Goal: Communication & Community: Answer question/provide support

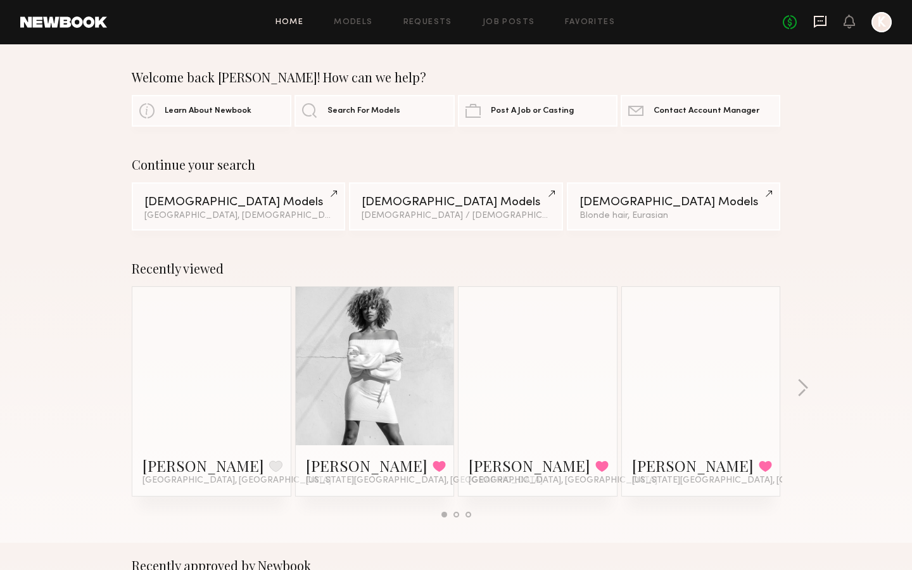
click at [822, 20] on icon at bounding box center [819, 20] width 5 height 1
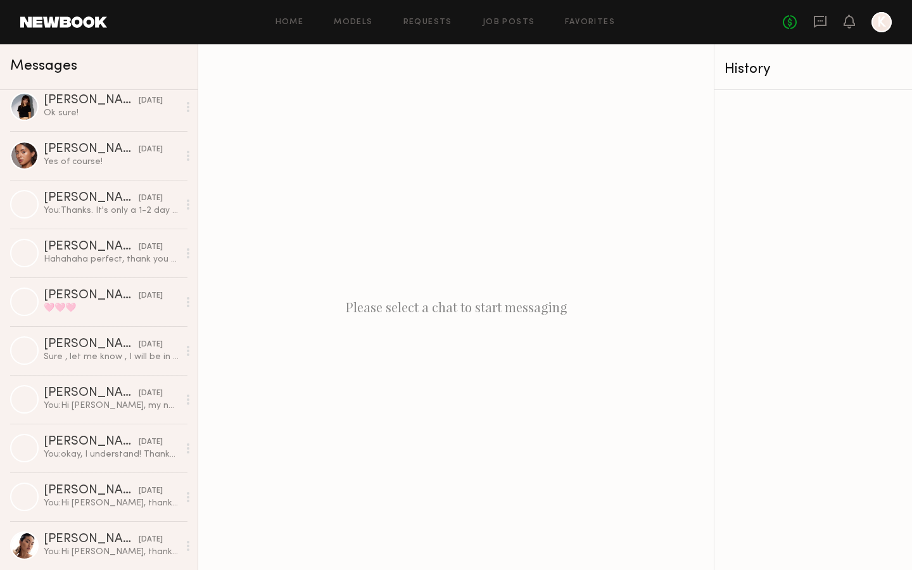
scroll to position [251, 0]
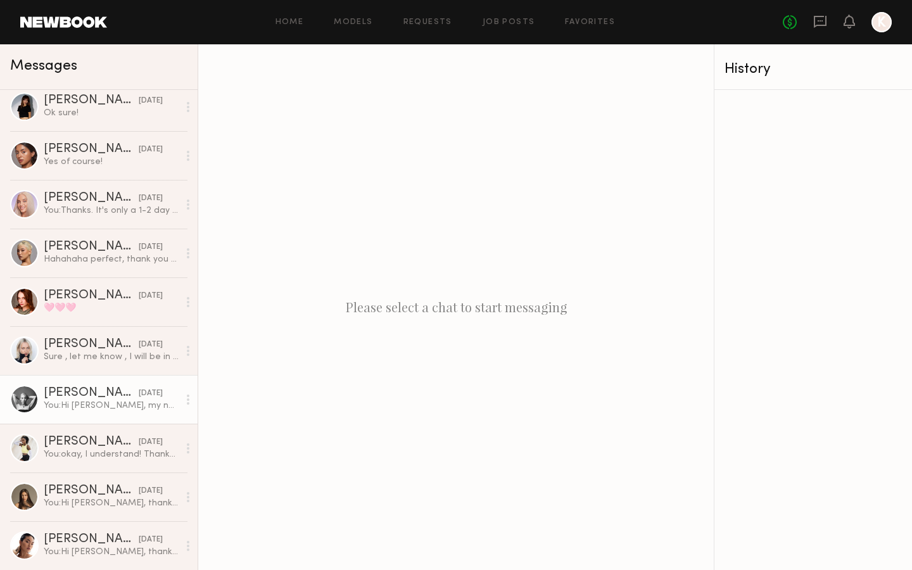
click at [116, 382] on link "[PERSON_NAME] [DATE] You: Hi [PERSON_NAME], my name is [PERSON_NAME] and I'm ca…" at bounding box center [99, 399] width 198 height 49
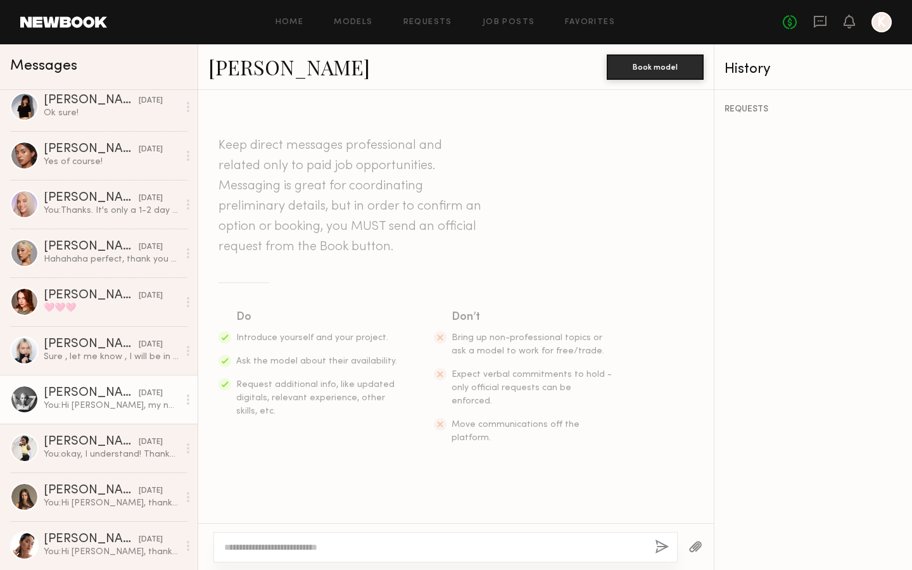
scroll to position [139, 0]
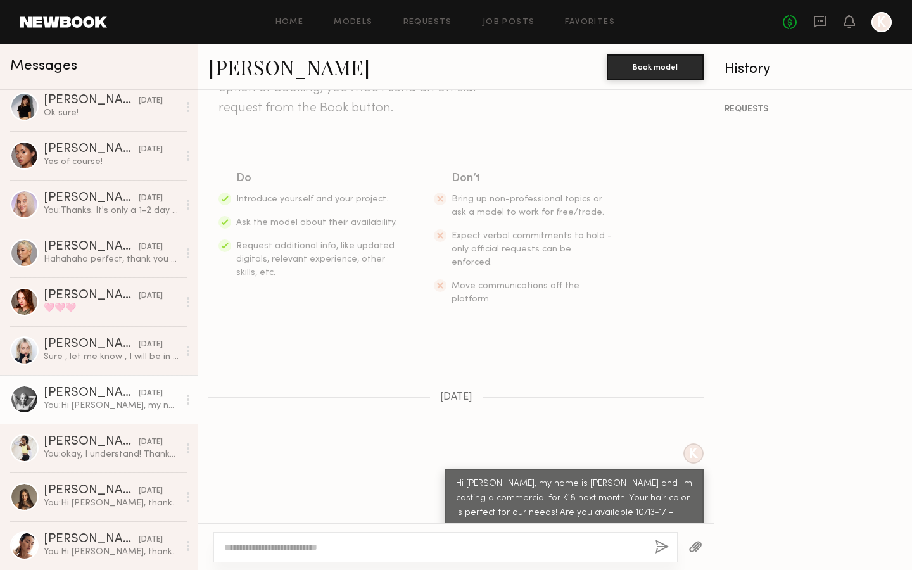
click at [300, 543] on textarea at bounding box center [434, 547] width 420 height 13
type textarea "*"
type textarea "**********"
click at [659, 549] on button "button" at bounding box center [662, 548] width 14 height 16
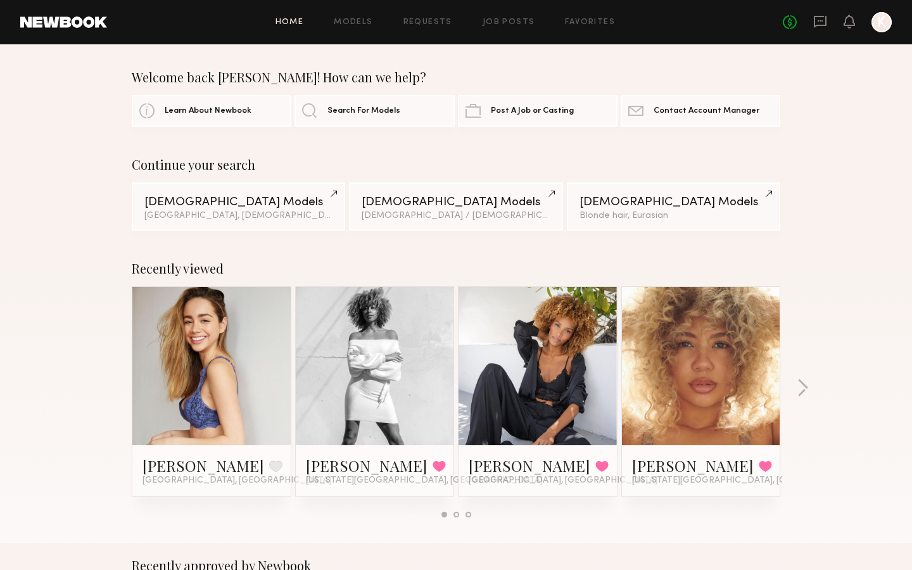
click at [831, 118] on div "Welcome back Kristin! How can we help? Learn About Newbook Search For Models Po…" at bounding box center [456, 98] width 912 height 57
click at [821, 19] on icon at bounding box center [820, 22] width 14 height 14
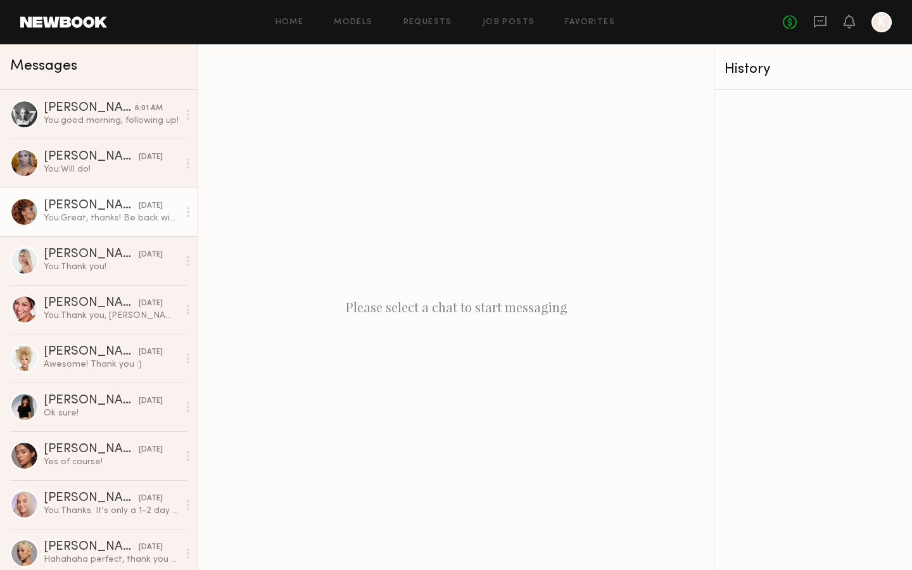
scroll to position [18, 0]
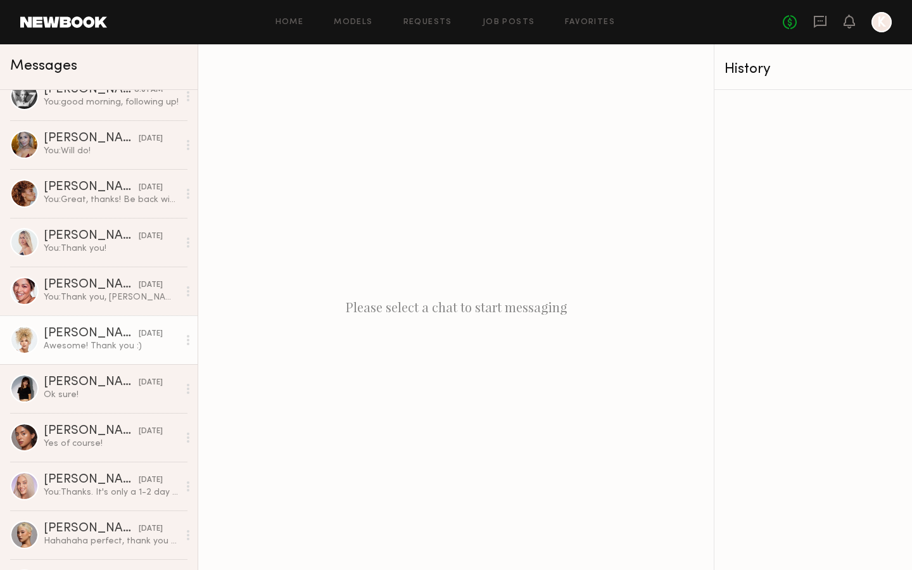
click at [84, 334] on div "[PERSON_NAME]" at bounding box center [91, 333] width 95 height 13
